Goal: Information Seeking & Learning: Learn about a topic

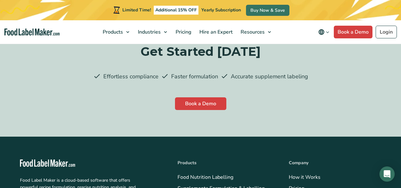
scroll to position [1809, 0]
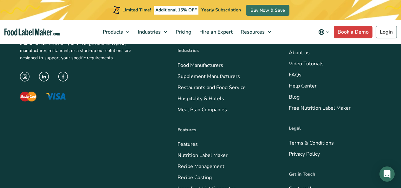
click at [184, 106] on link "Meal Plan Companies" at bounding box center [202, 109] width 49 height 7
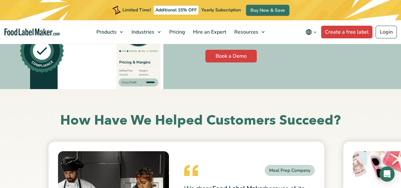
scroll to position [2626, 0]
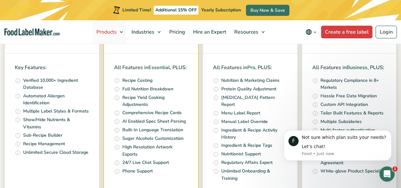
click at [110, 28] on link "Products" at bounding box center [110, 31] width 34 height 23
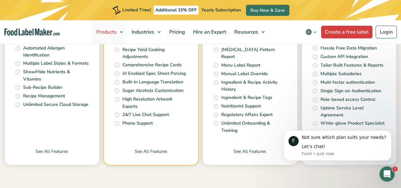
scroll to position [310, 0]
